Goal: Task Accomplishment & Management: Use online tool/utility

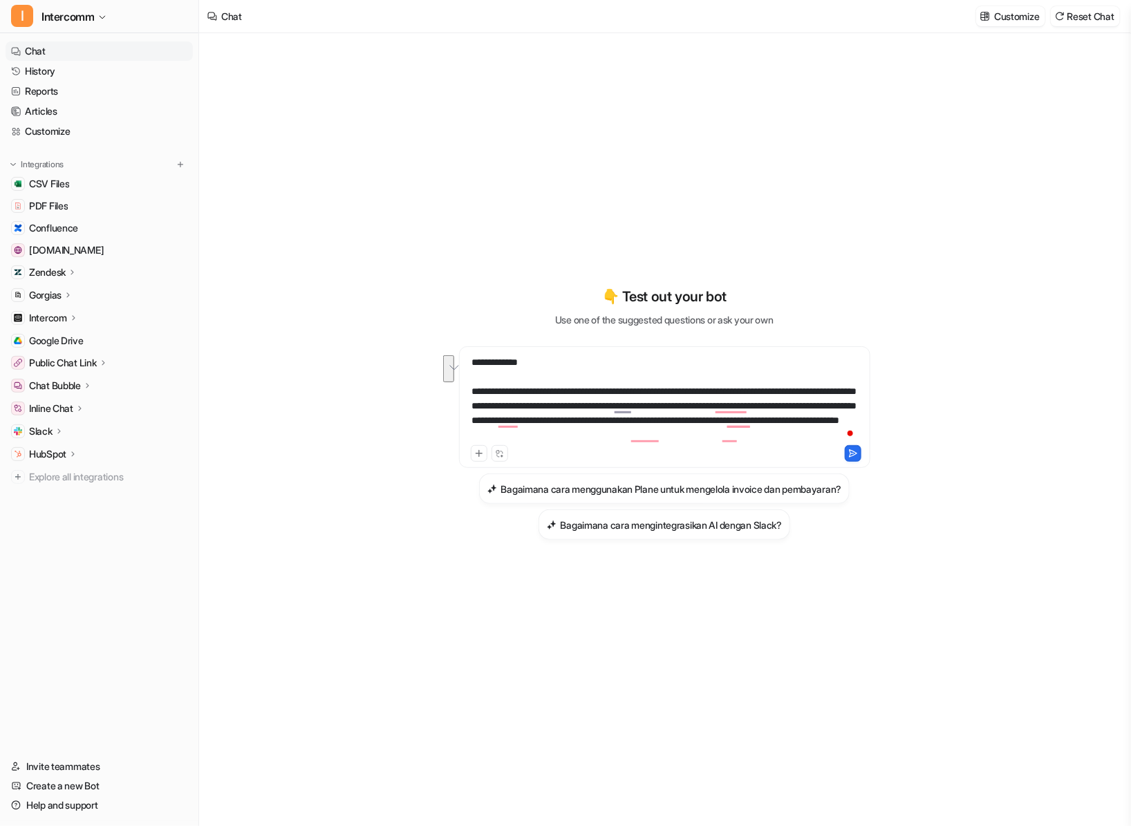
click at [77, 273] on icon at bounding box center [73, 272] width 10 height 10
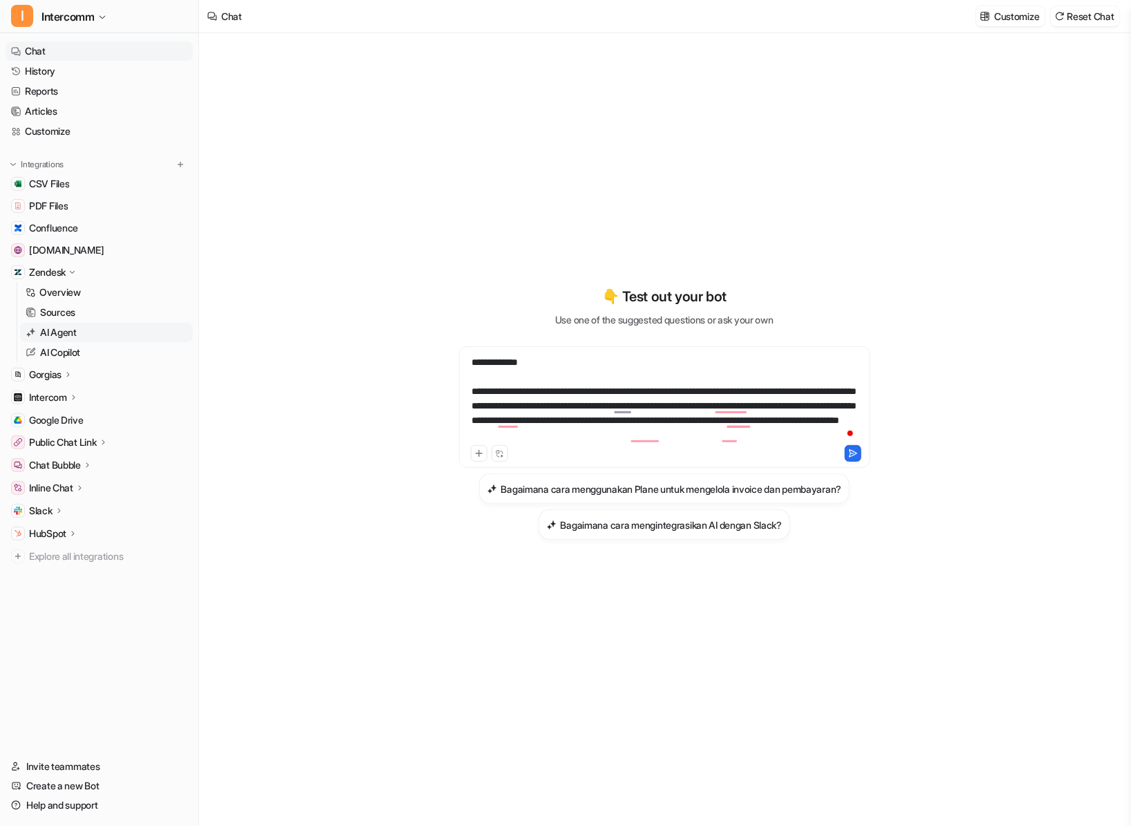
click at [88, 335] on link "AI Agent" at bounding box center [106, 332] width 173 height 19
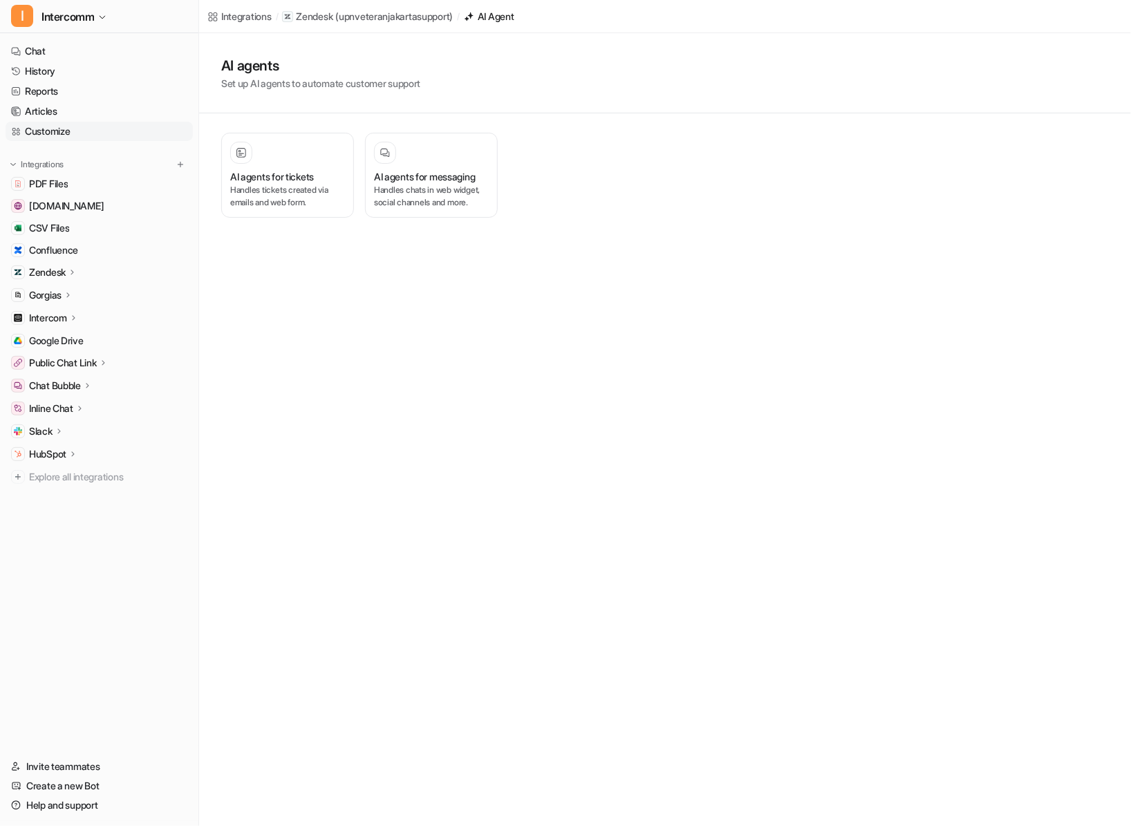
click at [156, 123] on link "Customize" at bounding box center [99, 131] width 187 height 19
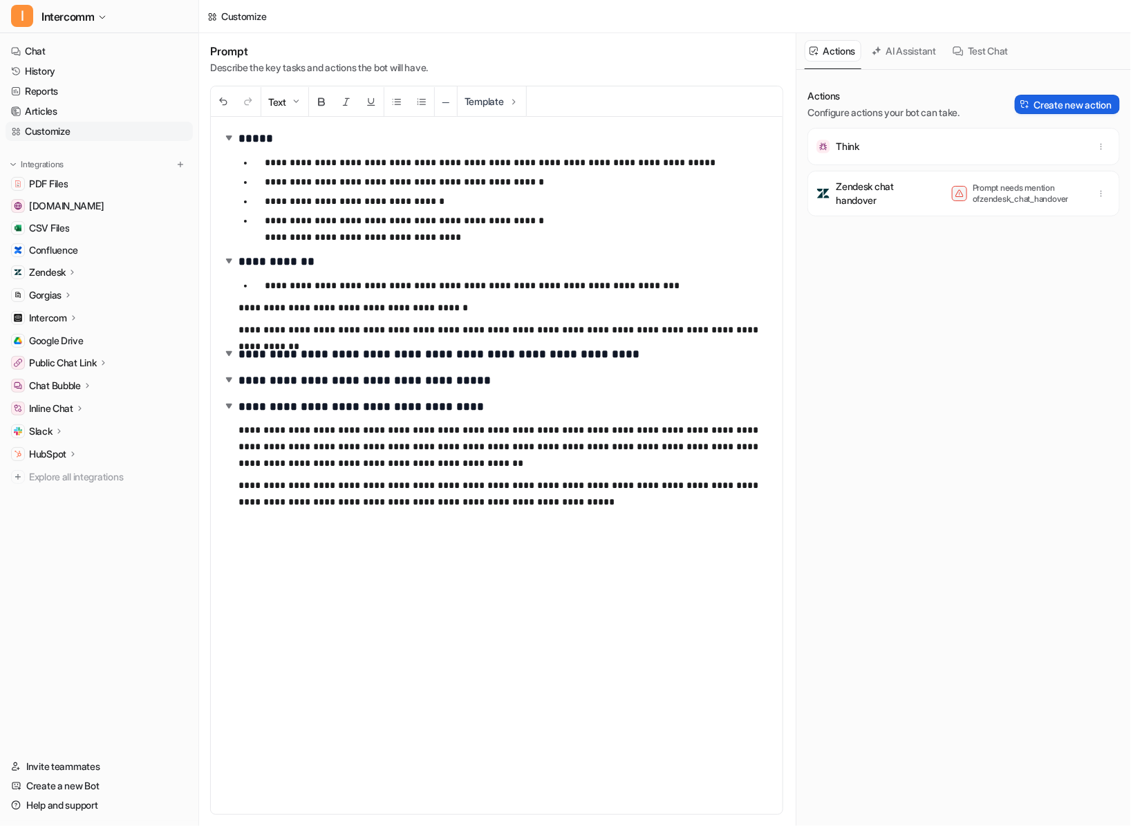
click at [1075, 97] on button "Create new action" at bounding box center [1067, 104] width 105 height 19
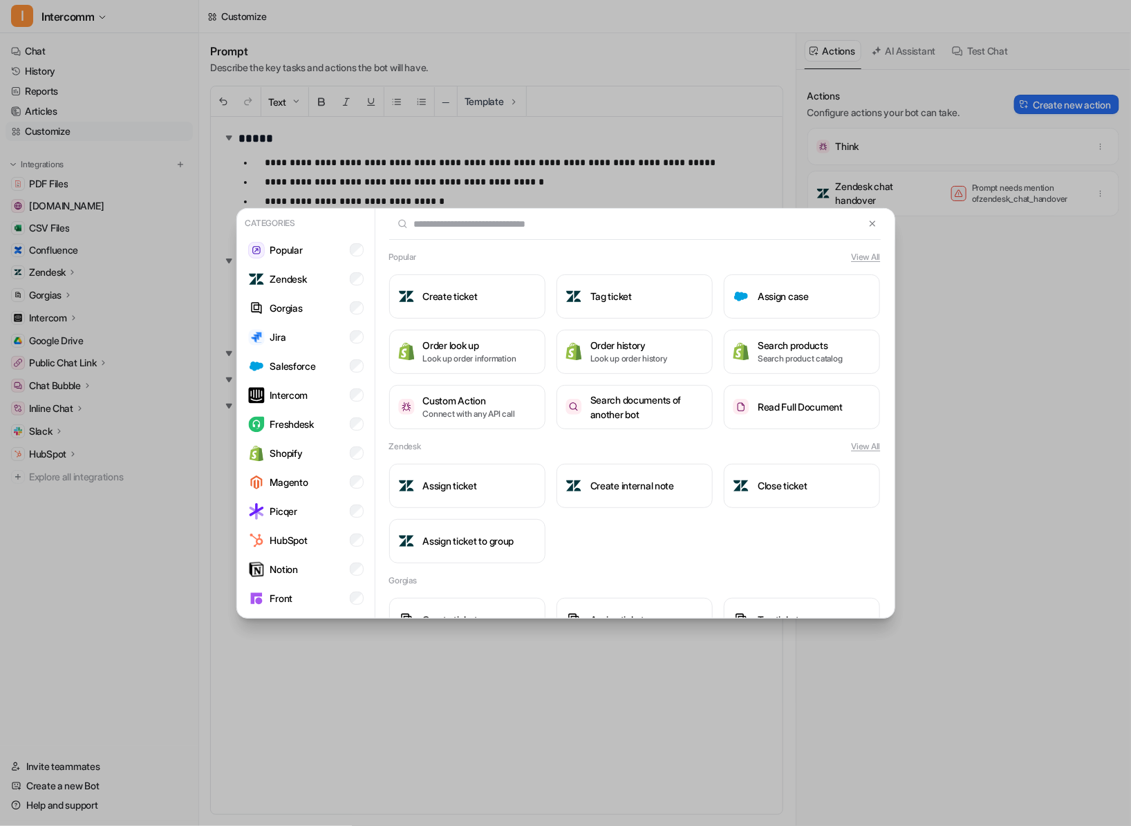
click at [216, 83] on div "Categories Popular Zendesk Gorgias Jira Salesforce Intercom Freshdesk Shopify M…" at bounding box center [565, 413] width 1131 height 826
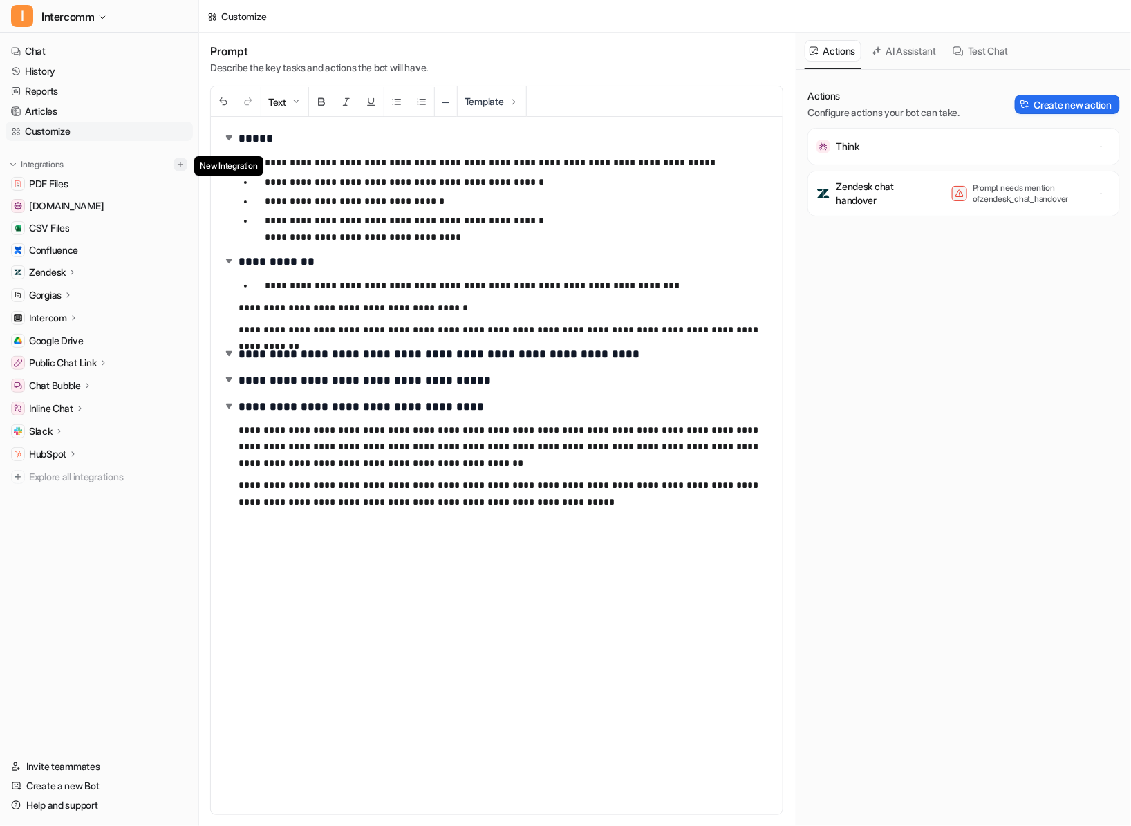
click at [180, 164] on img at bounding box center [181, 165] width 10 height 10
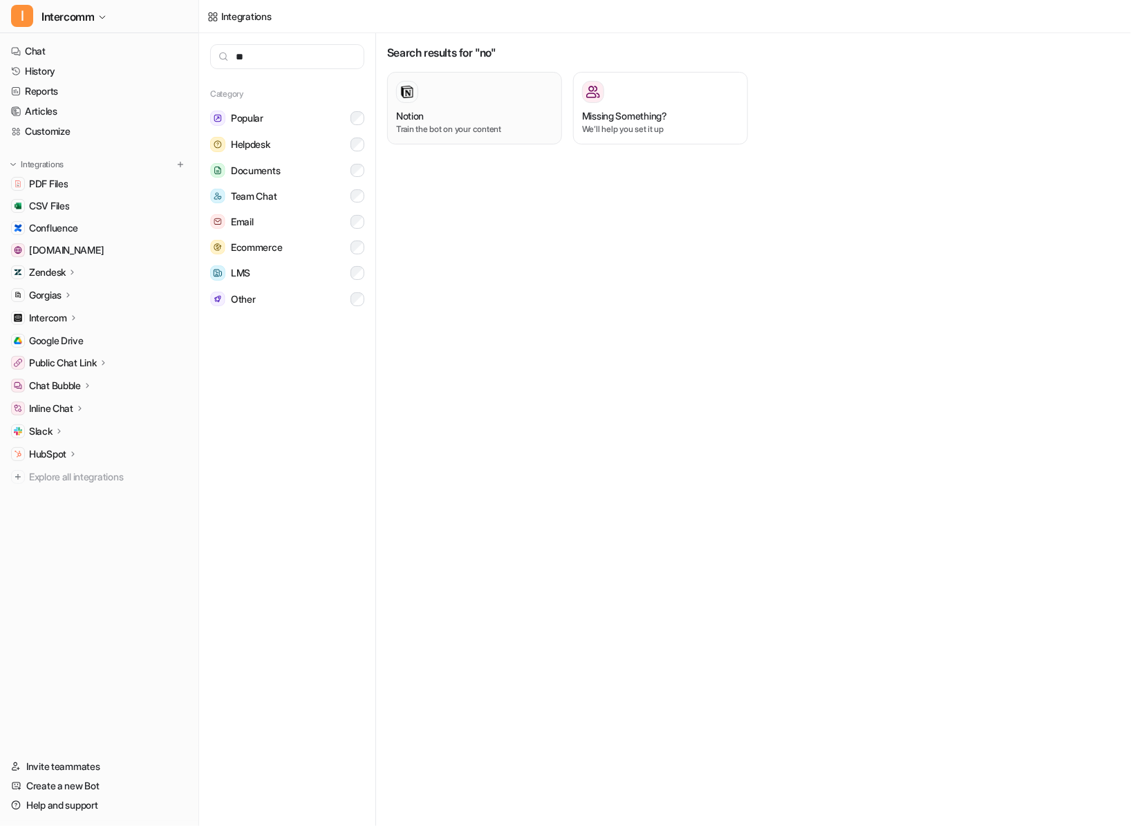
type input "**"
click at [469, 104] on div "Notion Train the bot on your content" at bounding box center [474, 108] width 157 height 55
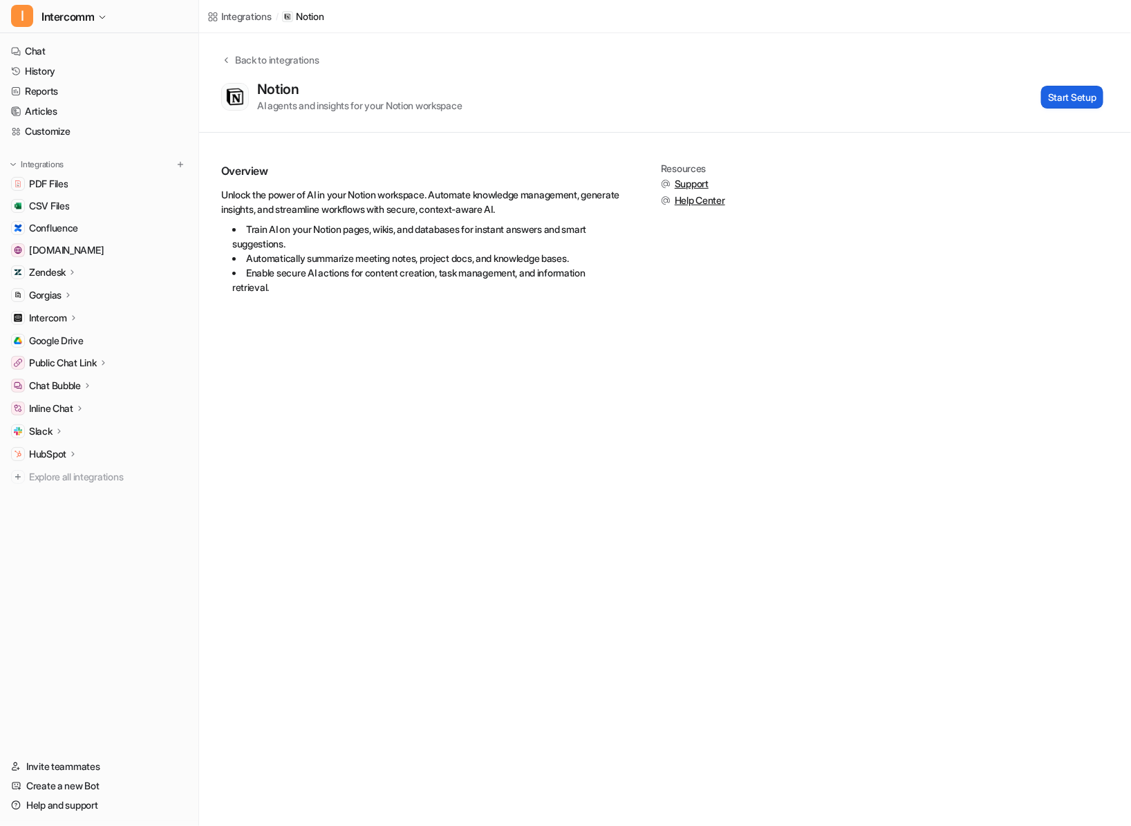
click at [1061, 91] on button "Start Setup" at bounding box center [1072, 97] width 62 height 23
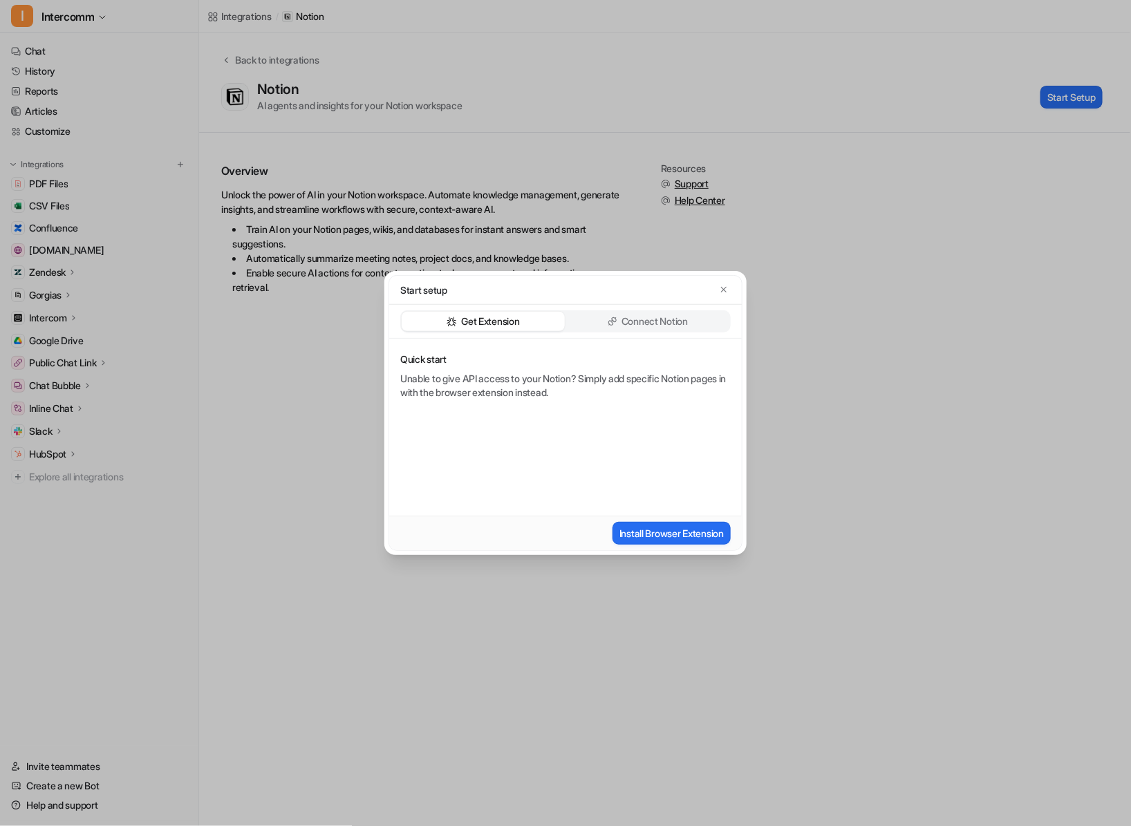
click at [672, 319] on p "Connect Notion" at bounding box center [654, 321] width 66 height 14
